Goal: Check status: Check status

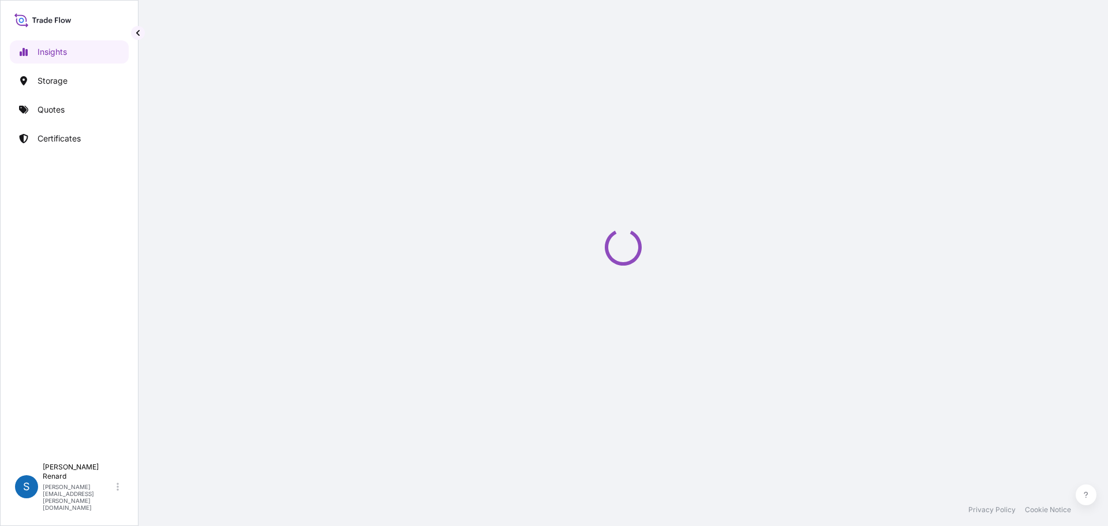
select select "2025"
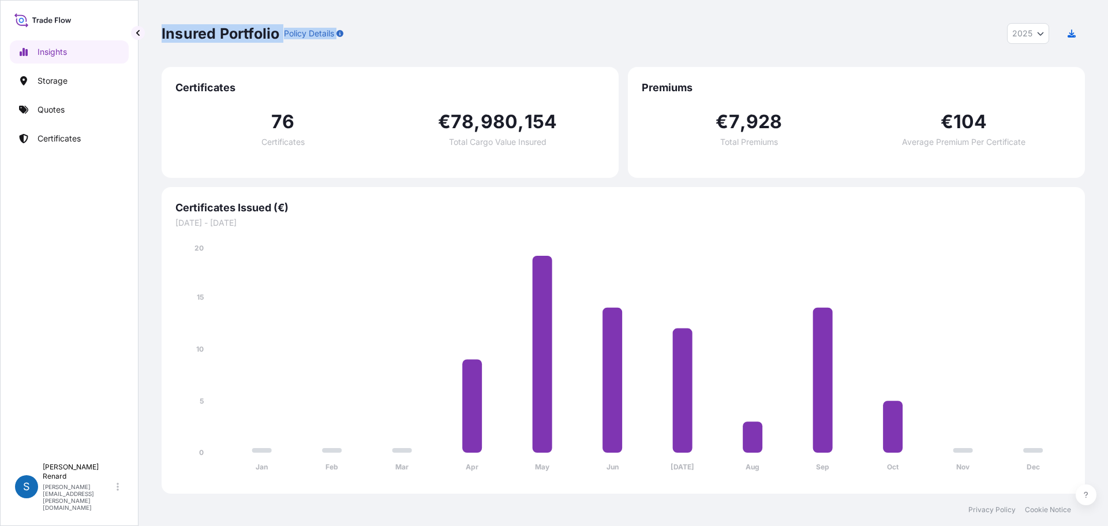
drag, startPoint x: 353, startPoint y: 33, endPoint x: 160, endPoint y: 32, distance: 193.4
click at [160, 32] on div "Insured Portfolio Policy Details 2025 2025 2024 2023 2022 Certificates 76 Certi…" at bounding box center [624, 247] width 970 height 494
click at [159, 54] on div "Insured Portfolio Policy Details 2025 2025 2024 2023 2022 Certificates 76 Certi…" at bounding box center [624, 247] width 970 height 494
click at [155, 37] on div "Insured Portfolio Policy Details 2025 2025 2024 2023 2022 Certificates 76 Certi…" at bounding box center [624, 247] width 970 height 494
drag, startPoint x: 155, startPoint y: 36, endPoint x: 262, endPoint y: 42, distance: 106.9
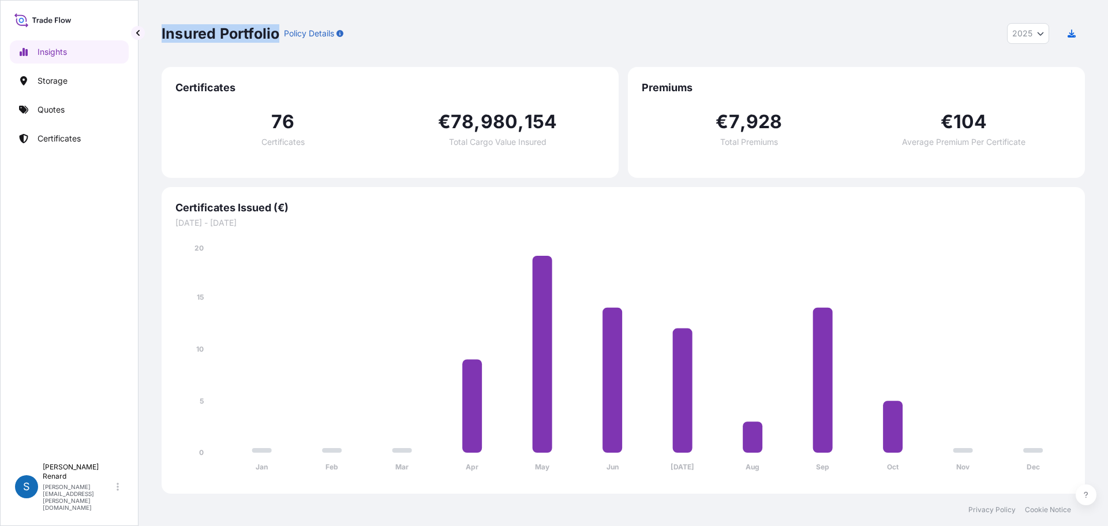
click at [262, 42] on div "Insured Portfolio Policy Details 2025 2025 2024 2023 2022 Certificates 76 Certi…" at bounding box center [624, 247] width 970 height 494
click at [245, 52] on div "Insured Portfolio Policy Details 2025 2025 2024 2023 2022" at bounding box center [624, 33] width 924 height 67
drag, startPoint x: 240, startPoint y: 85, endPoint x: 165, endPoint y: 81, distance: 74.6
click at [169, 81] on div "Certificates 76 Certificates € 78 , 980 , 154 Total Cargo Value Insured" at bounding box center [390, 122] width 457 height 111
click at [166, 50] on div "Insured Portfolio Policy Details 2025 2025 2024 2023 2022" at bounding box center [624, 33] width 924 height 67
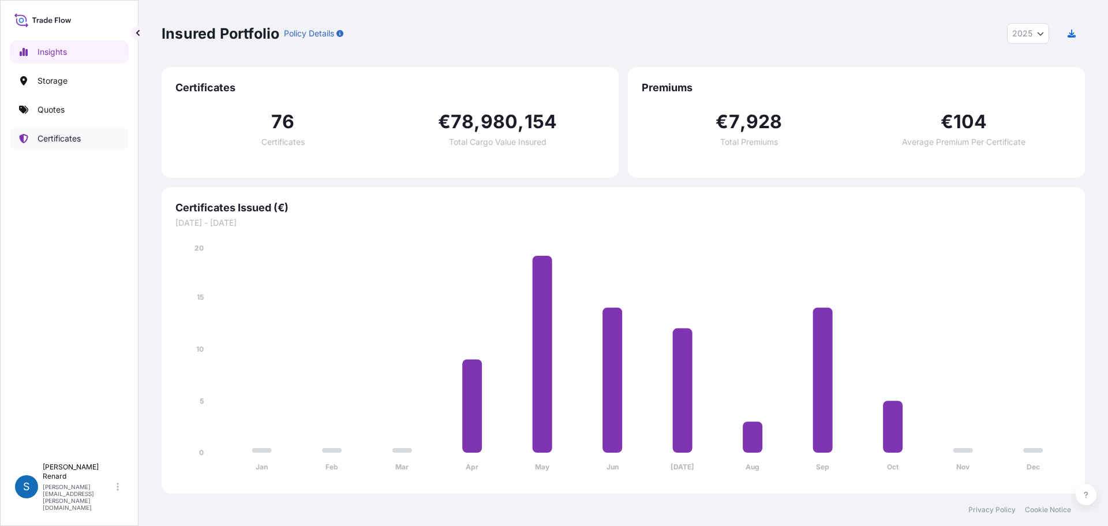
click at [78, 137] on p "Certificates" at bounding box center [59, 139] width 43 height 12
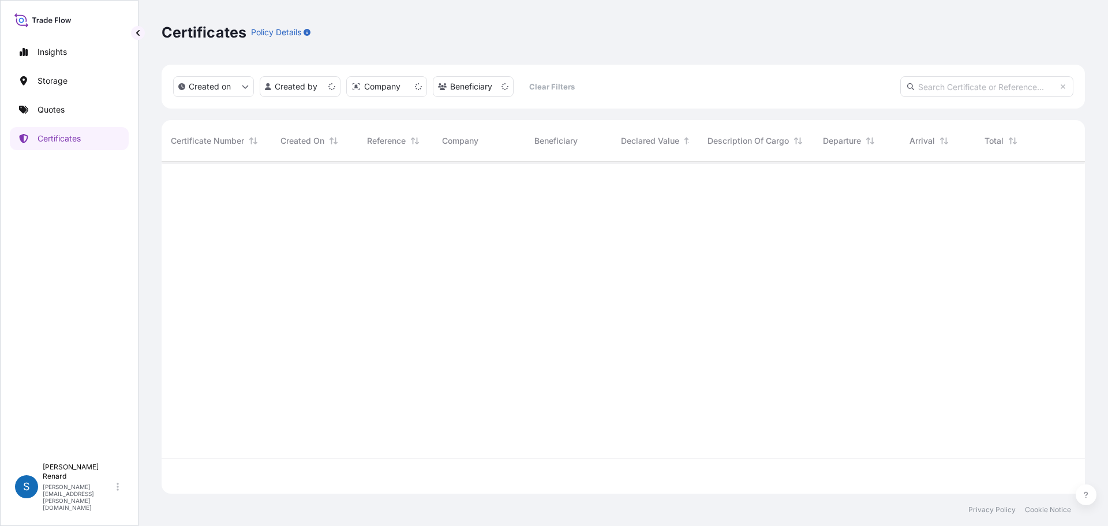
scroll to position [330, 915]
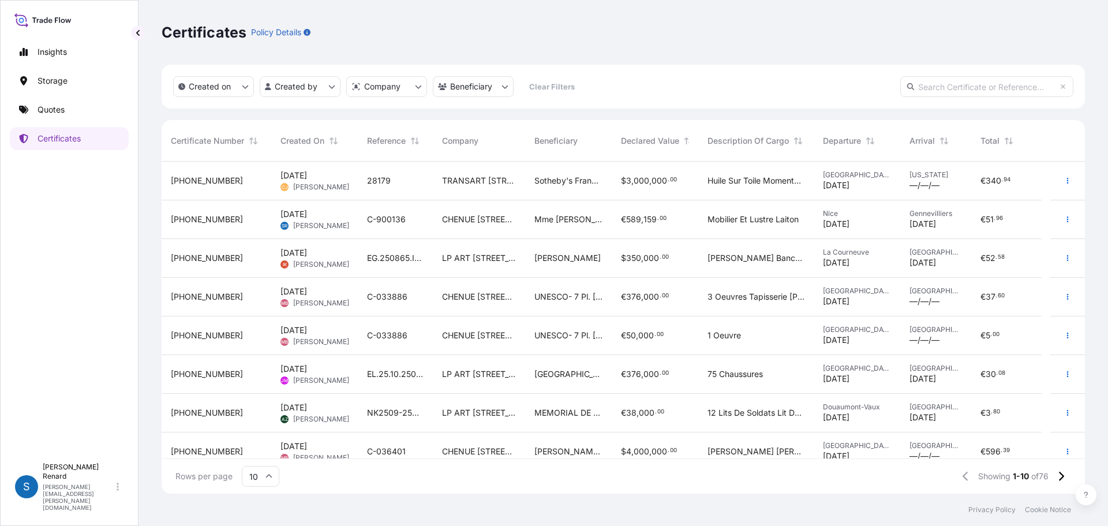
click at [368, 41] on div "Certificates Policy Details" at bounding box center [624, 32] width 924 height 18
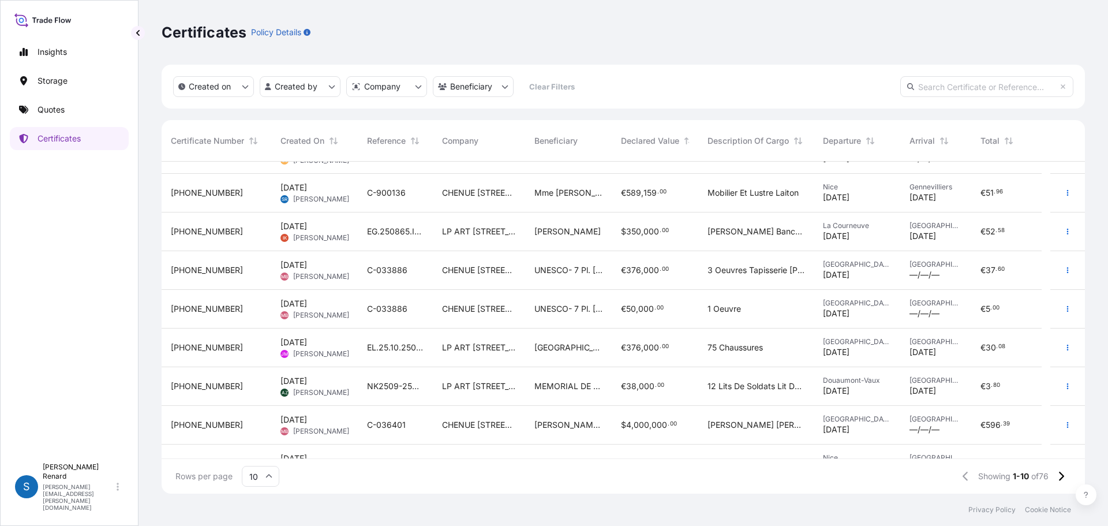
scroll to position [0, 0]
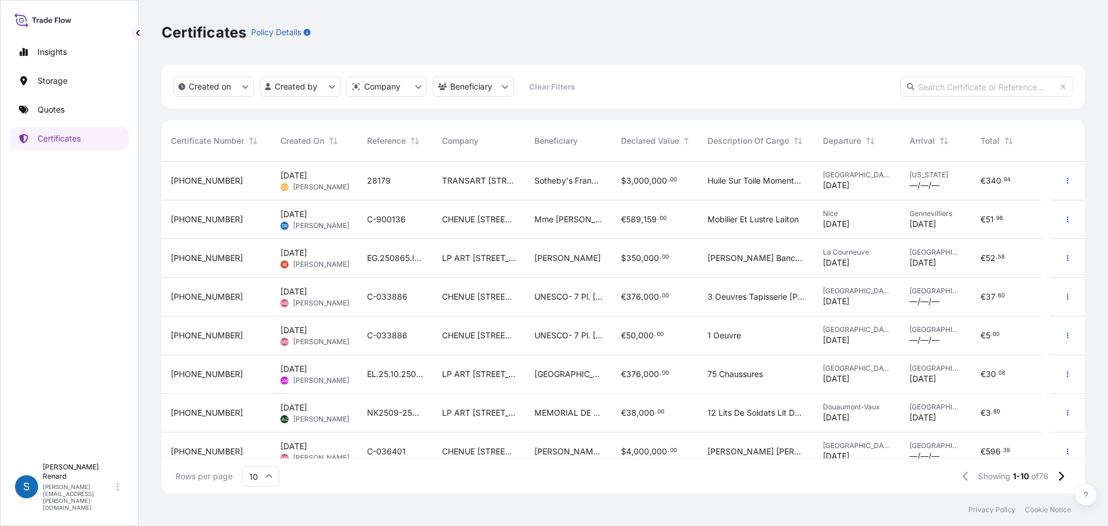
click at [479, 50] on div "Certificates Policy Details" at bounding box center [624, 32] width 924 height 65
click at [487, 25] on div "Certificates Policy Details" at bounding box center [624, 32] width 924 height 18
